Goal: Find specific page/section: Find specific page/section

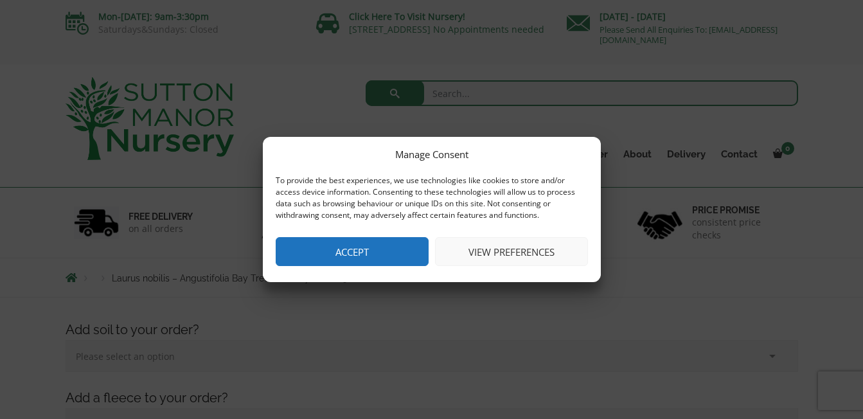
click at [347, 250] on button "Accept" at bounding box center [352, 251] width 153 height 29
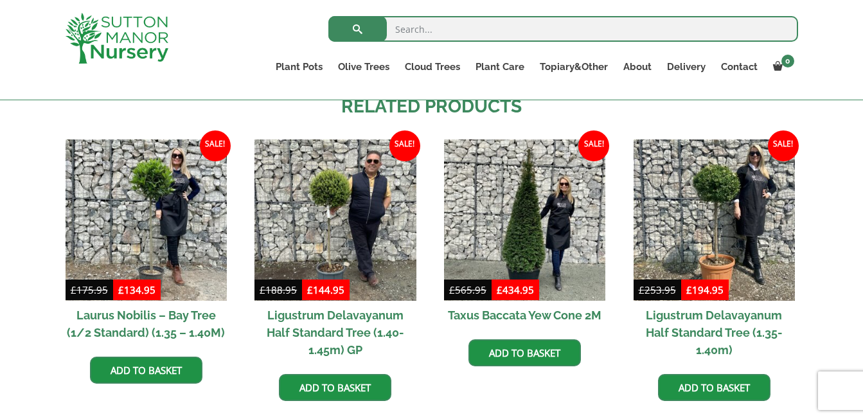
scroll to position [1637, 0]
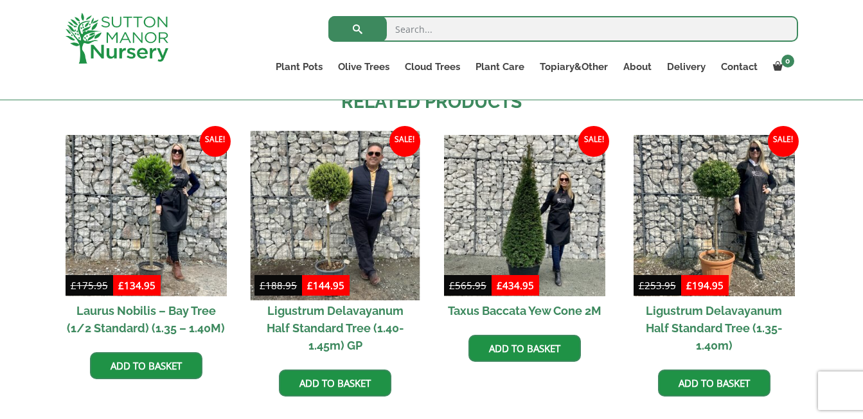
click at [332, 199] on img at bounding box center [336, 215] width 170 height 170
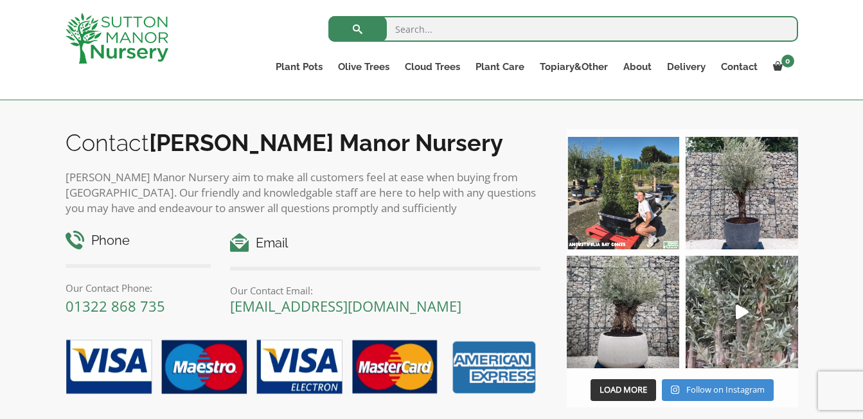
scroll to position [1527, 0]
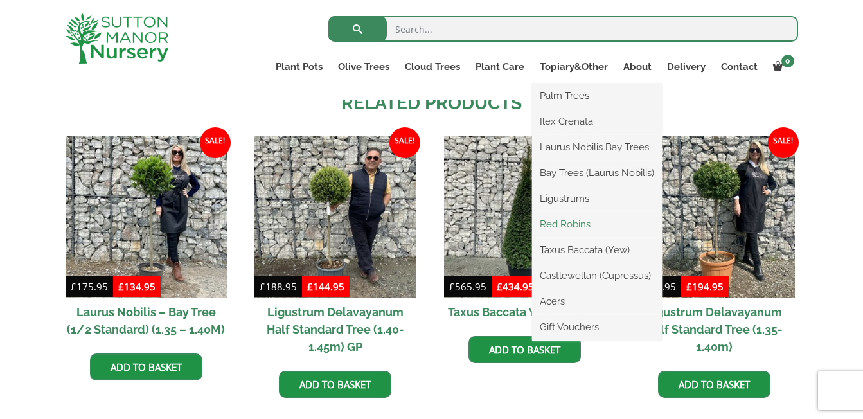
click at [573, 217] on link "Red Robins" at bounding box center [597, 224] width 130 height 19
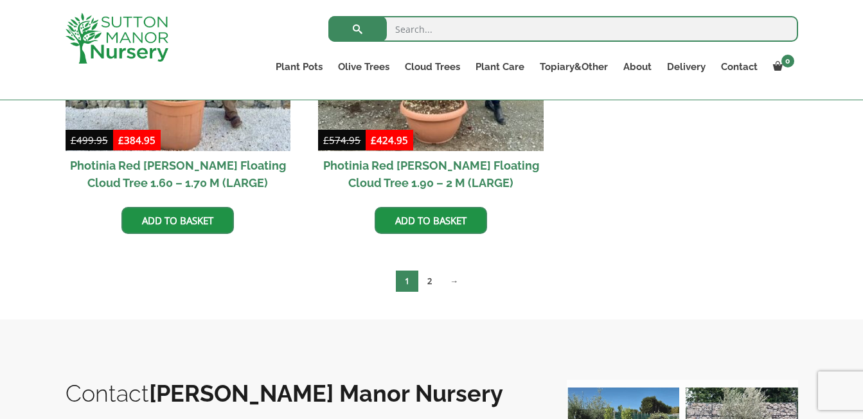
scroll to position [744, 0]
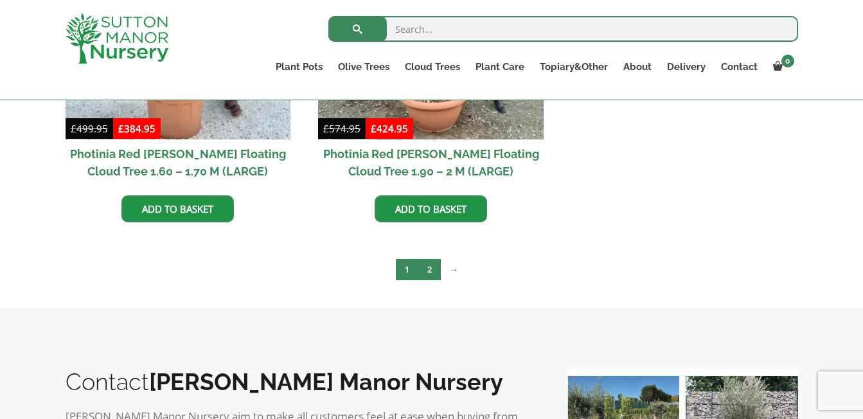
click at [433, 269] on link "2" at bounding box center [429, 269] width 22 height 21
